Goal: Information Seeking & Learning: Check status

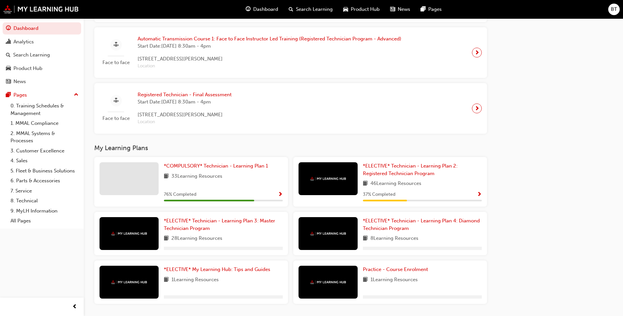
scroll to position [523, 0]
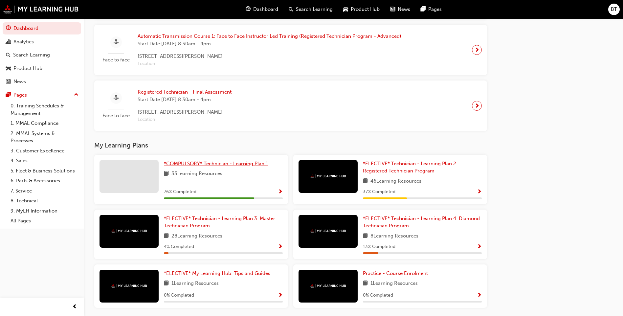
click at [248, 162] on link "*COMPULSORY* Technician - Learning Plan 1" at bounding box center [217, 164] width 107 height 8
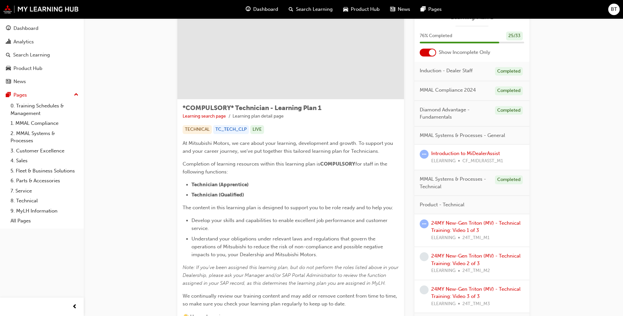
scroll to position [33, 0]
click at [423, 55] on div at bounding box center [428, 53] width 16 height 8
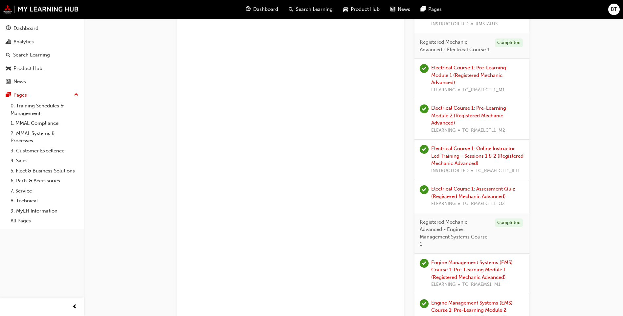
scroll to position [919, 0]
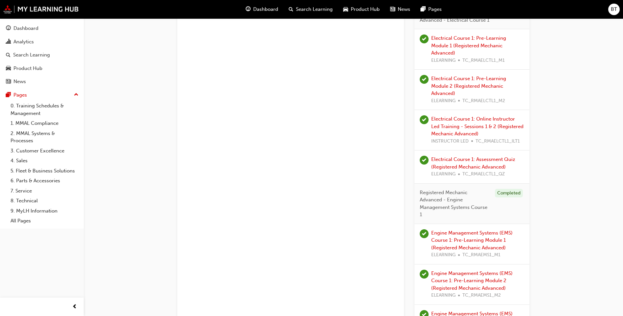
click at [505, 193] on div "Completed" at bounding box center [509, 193] width 28 height 9
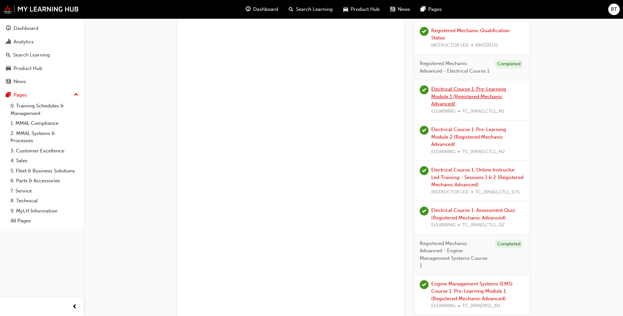
scroll to position [886, 0]
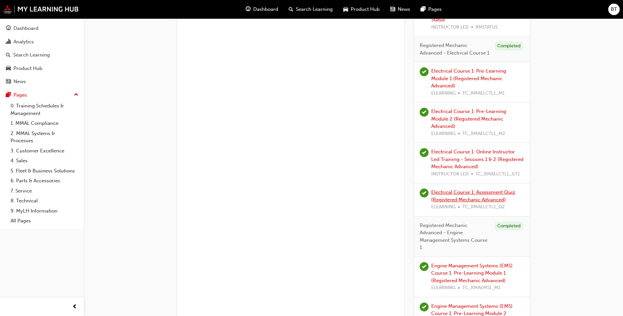
click at [462, 191] on link "Electrical Course 1: Assessment Quiz (Registered Mechanic Advanced)" at bounding box center [473, 195] width 84 height 13
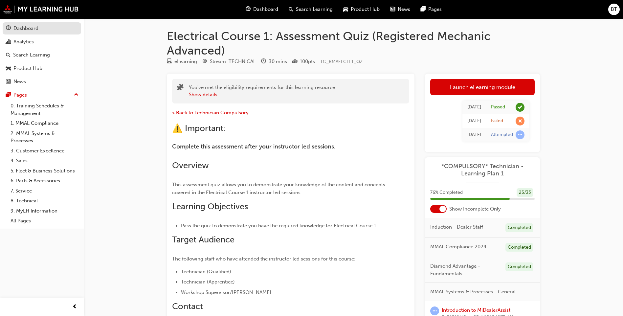
click at [54, 28] on div "Dashboard" at bounding box center [42, 28] width 72 height 8
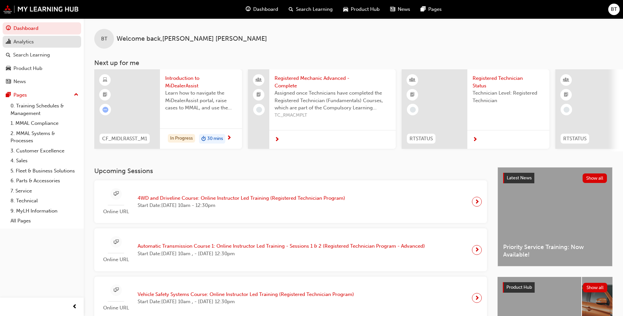
click at [45, 41] on div "Analytics" at bounding box center [42, 42] width 72 height 8
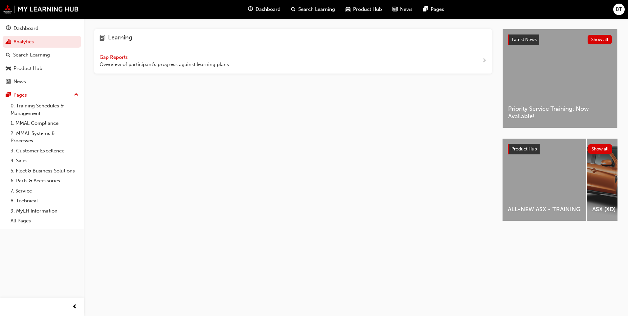
click at [254, 56] on div "Gap Reports Overview of participant's progress against learning plans." at bounding box center [293, 61] width 398 height 26
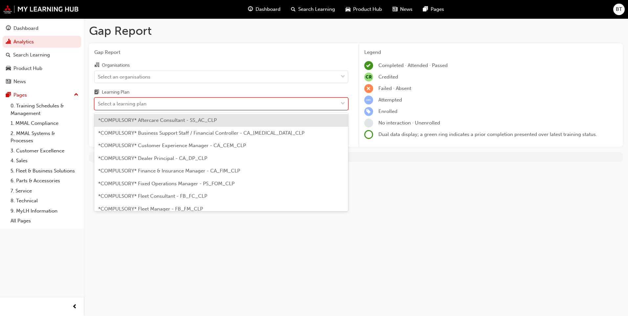
click at [173, 104] on div "Select a learning plan" at bounding box center [216, 103] width 243 height 11
click at [98, 104] on input "Learning Plan option *COMPULSORY* Aftercare Consultant - SS_AC_CLP focused, 1 o…" at bounding box center [98, 104] width 1 height 6
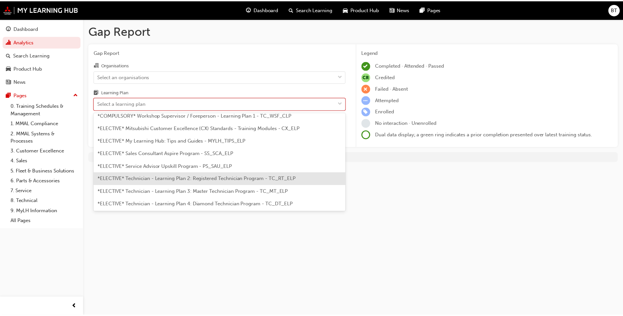
scroll to position [321, 0]
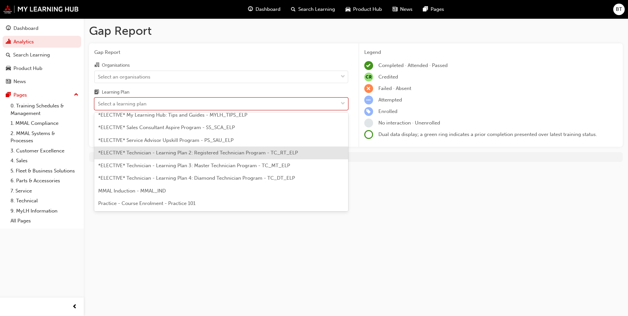
click at [231, 152] on span "*ELECTIVE* Technician - Learning Plan 2: Registered Technician Program - TC_RT_…" at bounding box center [198, 153] width 200 height 6
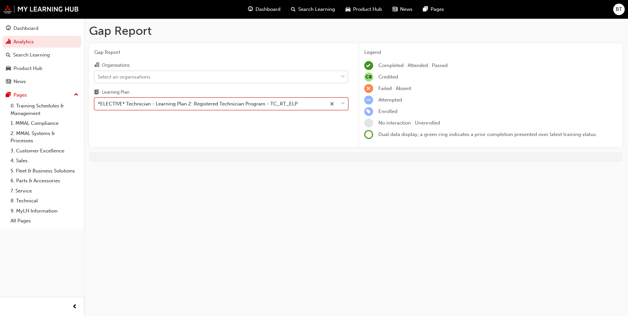
click at [273, 77] on div "Select an organisations" at bounding box center [216, 76] width 243 height 11
click at [98, 77] on input "Organisations Select an organisations" at bounding box center [98, 77] width 1 height 6
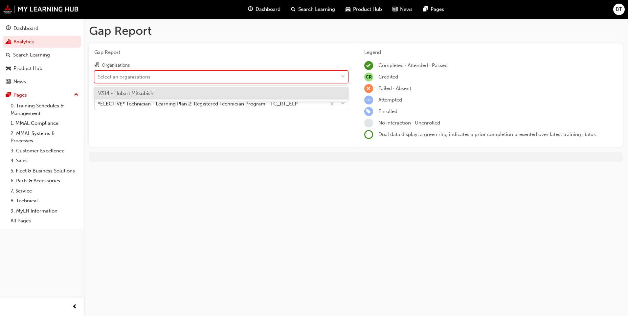
click at [274, 91] on div "V314 - Hobart Mitsubishi" at bounding box center [221, 93] width 254 height 13
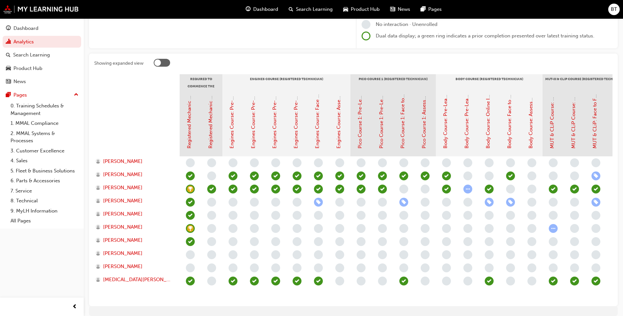
click at [190, 228] on span "learningRecordVerb_ACHIEVE-icon" at bounding box center [190, 228] width 9 height 9
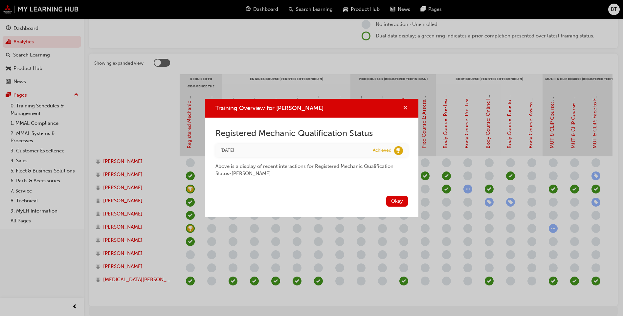
click at [407, 106] on span "cross-icon" at bounding box center [405, 108] width 5 height 6
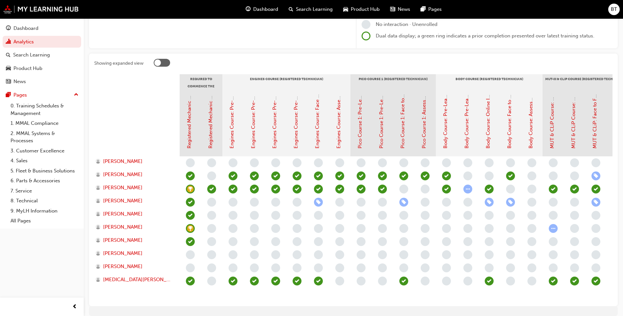
click at [188, 173] on span "learningRecordVerb_COMPLETE-icon" at bounding box center [190, 175] width 9 height 9
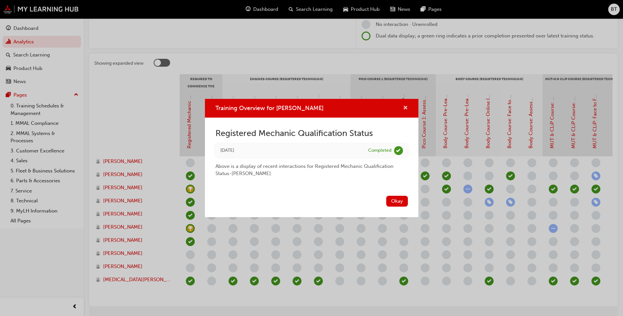
click at [404, 111] on span "cross-icon" at bounding box center [405, 108] width 5 height 6
